Goal: Task Accomplishment & Management: Use online tool/utility

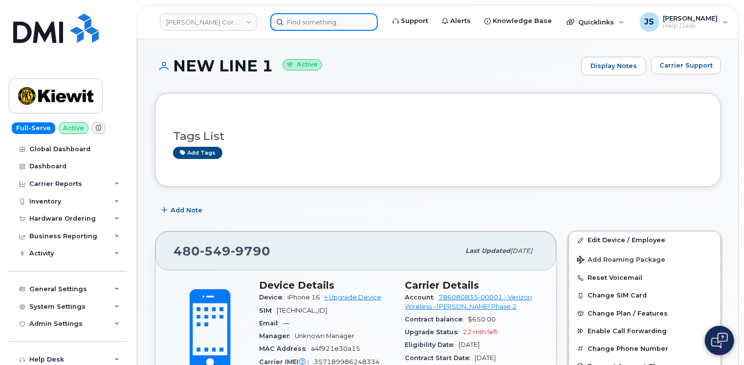
click at [313, 19] on input at bounding box center [324, 22] width 108 height 18
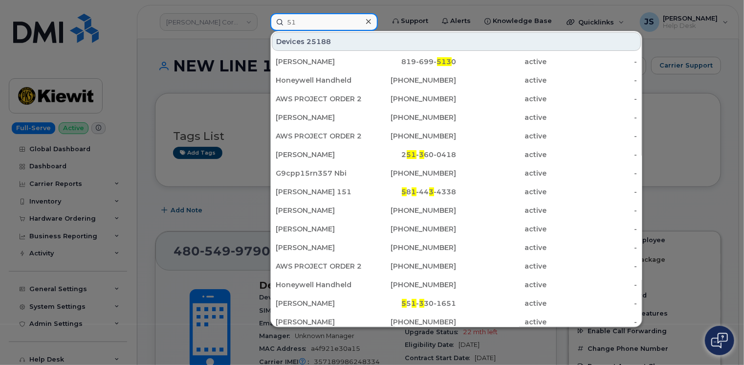
type input "5"
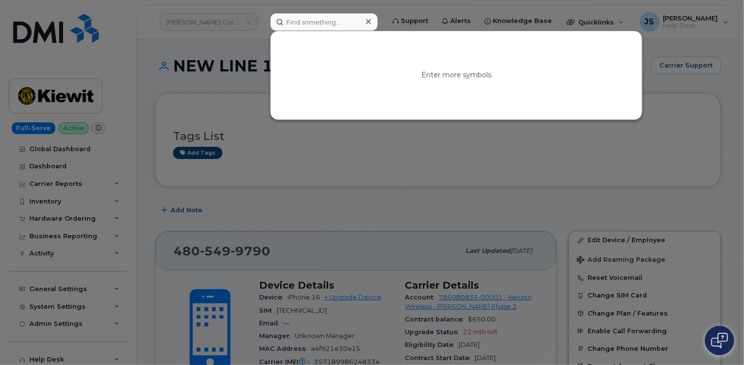
click at [210, 75] on div at bounding box center [372, 182] width 744 height 365
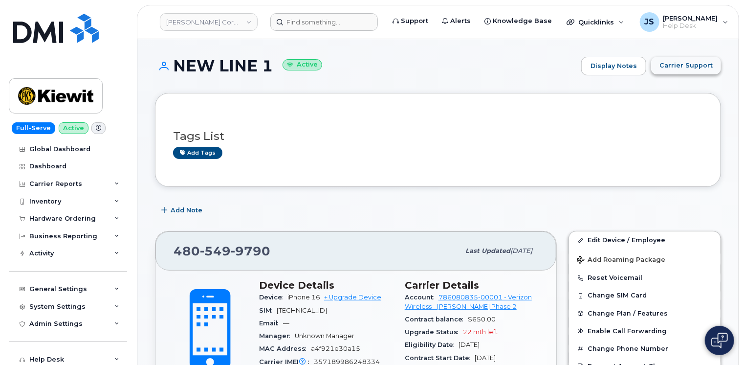
click at [706, 68] on span "Carrier Support" at bounding box center [686, 65] width 53 height 9
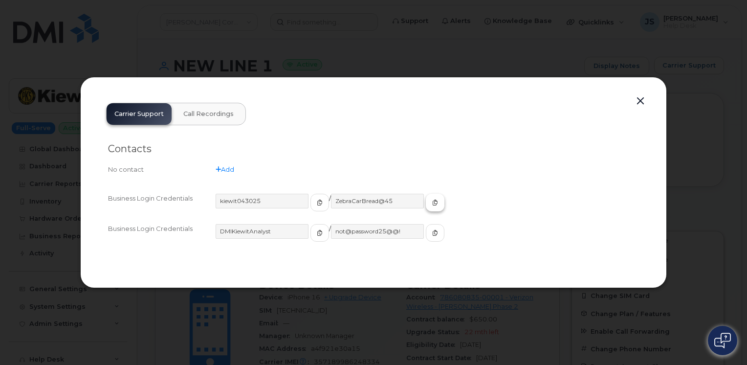
click at [431, 205] on span "button" at bounding box center [435, 202] width 9 height 9
